Goal: Navigation & Orientation: Go to known website

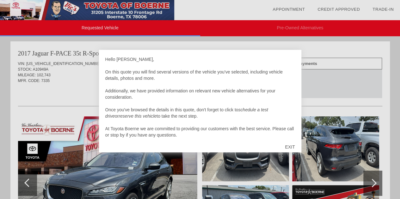
click at [293, 148] on div "EXIT" at bounding box center [290, 147] width 22 height 19
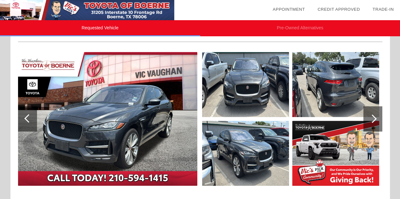
scroll to position [77, 0]
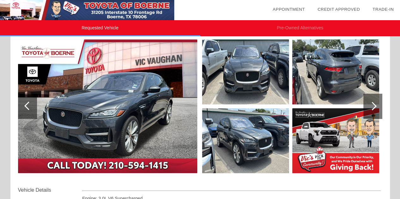
click at [155, 130] on img at bounding box center [107, 107] width 179 height 134
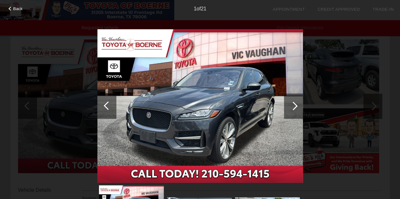
click at [291, 108] on div at bounding box center [293, 106] width 19 height 25
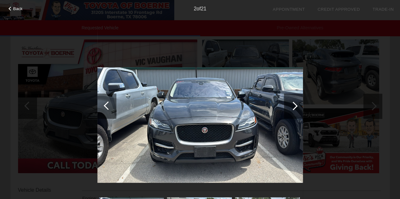
click at [294, 112] on div at bounding box center [293, 106] width 19 height 25
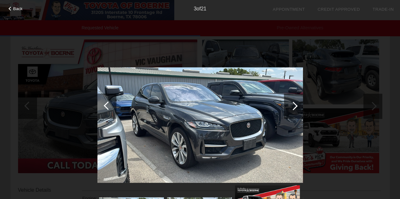
click at [296, 108] on div at bounding box center [293, 106] width 19 height 25
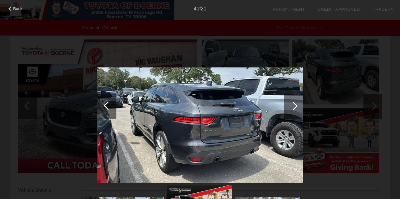
click at [297, 105] on div at bounding box center [293, 106] width 19 height 25
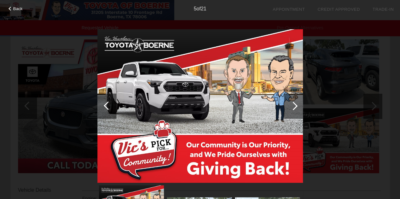
click at [295, 104] on div at bounding box center [293, 106] width 9 height 9
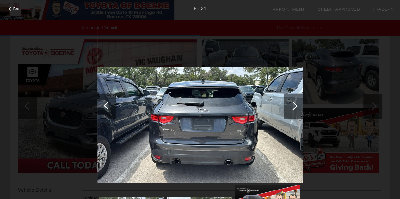
click at [293, 108] on div at bounding box center [293, 106] width 9 height 9
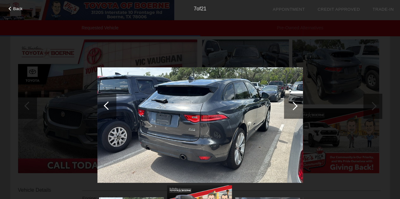
click at [293, 110] on div at bounding box center [293, 106] width 19 height 25
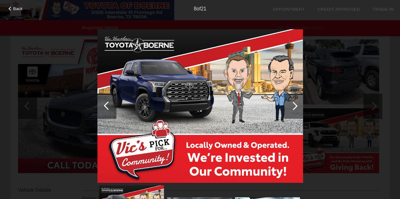
click at [296, 105] on div at bounding box center [293, 106] width 9 height 9
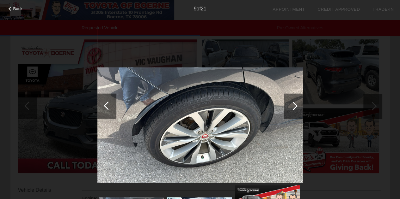
click at [294, 109] on div at bounding box center [293, 106] width 19 height 25
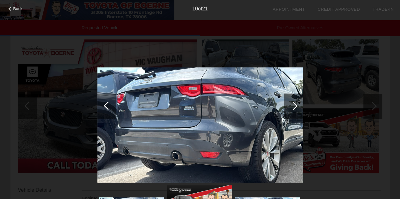
click at [293, 107] on div at bounding box center [293, 106] width 9 height 9
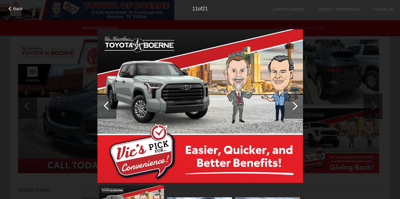
click at [294, 107] on div at bounding box center [293, 106] width 9 height 9
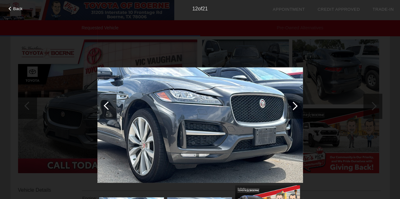
click at [295, 108] on div at bounding box center [293, 106] width 19 height 25
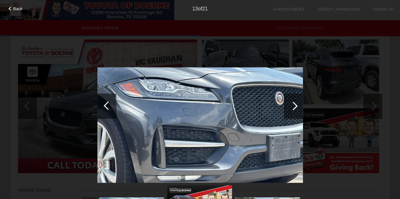
click at [294, 107] on div at bounding box center [293, 106] width 9 height 9
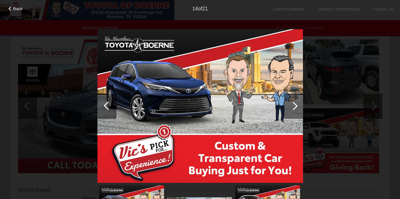
click at [293, 106] on div at bounding box center [293, 106] width 9 height 9
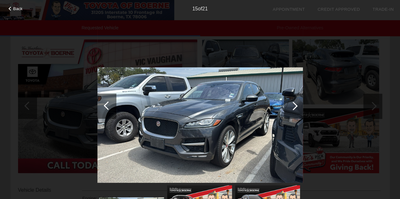
click at [297, 104] on div at bounding box center [293, 106] width 19 height 25
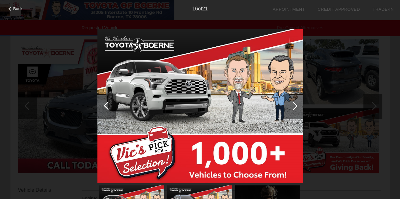
click at [295, 105] on div at bounding box center [293, 106] width 9 height 9
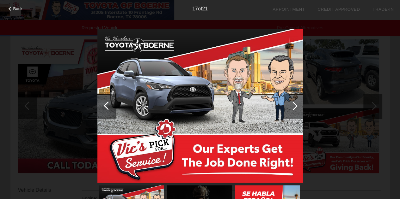
click at [294, 105] on div at bounding box center [293, 106] width 9 height 9
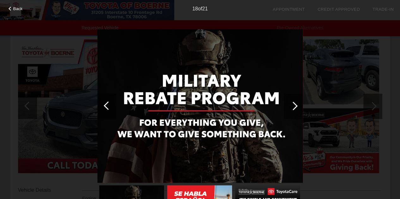
click at [294, 109] on div at bounding box center [293, 106] width 19 height 25
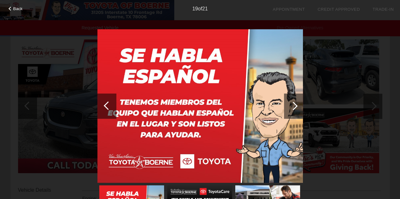
click at [295, 108] on div at bounding box center [293, 106] width 9 height 9
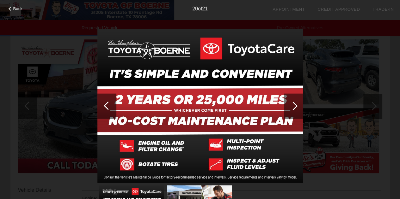
click at [297, 108] on div at bounding box center [293, 106] width 19 height 25
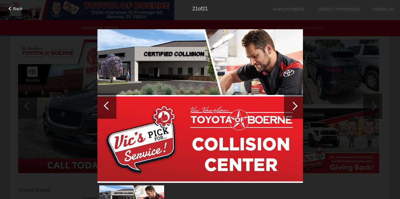
click at [355, 84] on div "Back 21 of 21" at bounding box center [200, 99] width 400 height 199
click at [323, 94] on div "Back 21 of 21" at bounding box center [200, 99] width 400 height 199
click at [323, 181] on div "Back 21 of 21" at bounding box center [200, 99] width 400 height 199
click at [327, 191] on div "Back 21 of 21" at bounding box center [200, 99] width 400 height 199
click at [233, 86] on img at bounding box center [199, 106] width 205 height 154
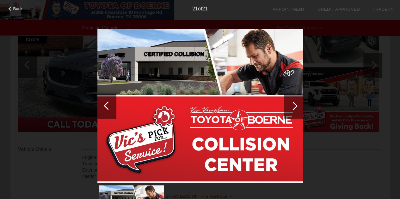
scroll to position [118, 0]
click at [292, 106] on div at bounding box center [293, 106] width 9 height 9
click at [351, 151] on div "Back 21 of 21" at bounding box center [200, 99] width 400 height 199
click at [20, 10] on span "Back" at bounding box center [17, 8] width 9 height 5
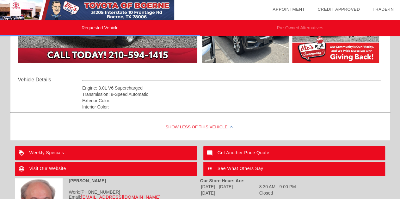
scroll to position [198, 0]
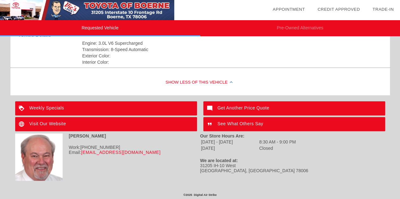
click at [218, 87] on div "Show Less of this Vehicle" at bounding box center [199, 82] width 379 height 25
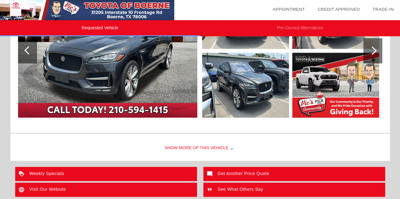
scroll to position [144, 0]
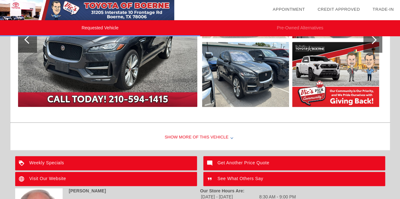
click at [216, 138] on div "Show More of this Vehicle" at bounding box center [199, 137] width 379 height 25
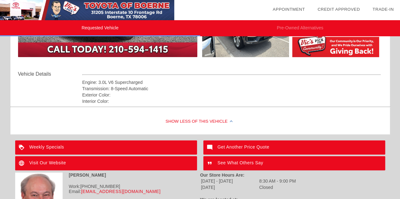
scroll to position [194, 0]
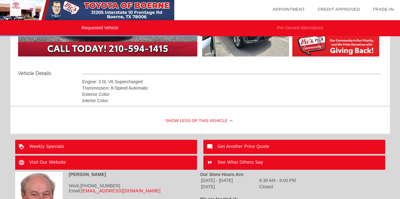
click at [79, 166] on div "Visit Our Website" at bounding box center [106, 163] width 182 height 14
